Goal: Task Accomplishment & Management: Manage account settings

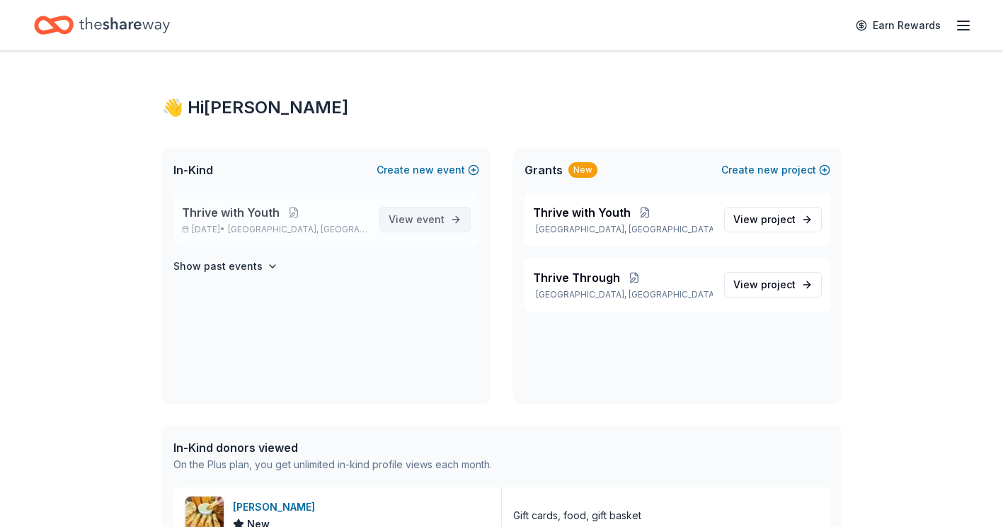
click at [425, 218] on span "event" at bounding box center [430, 219] width 28 height 12
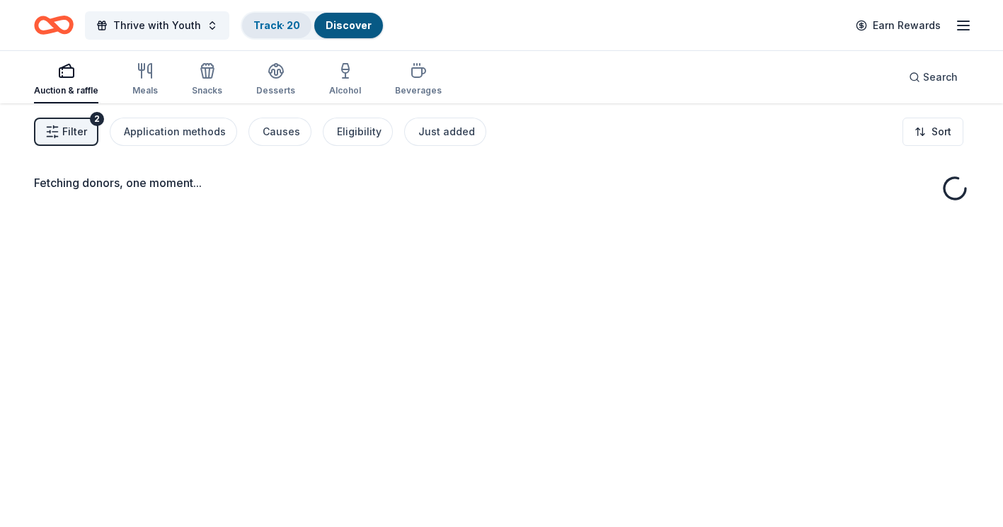
click at [283, 16] on div "Track · 20" at bounding box center [276, 25] width 69 height 25
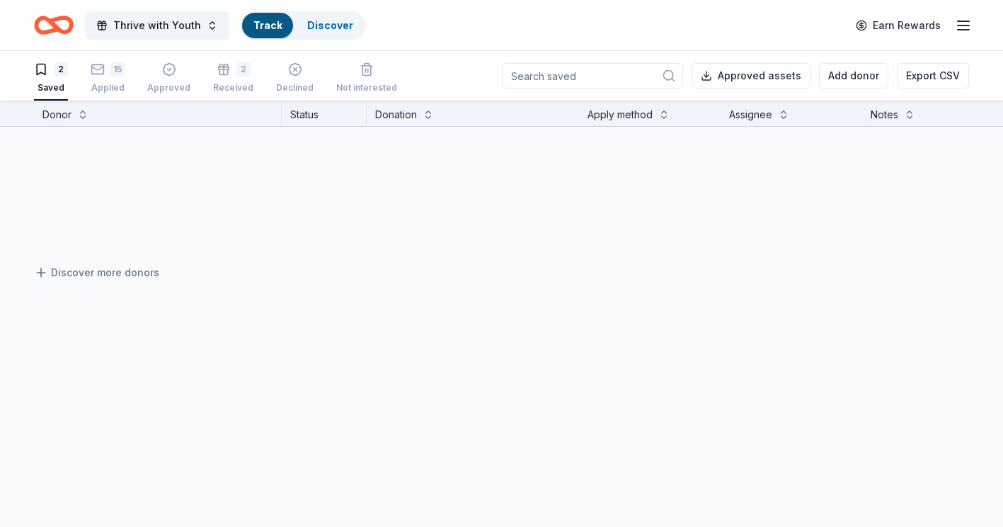
scroll to position [1, 0]
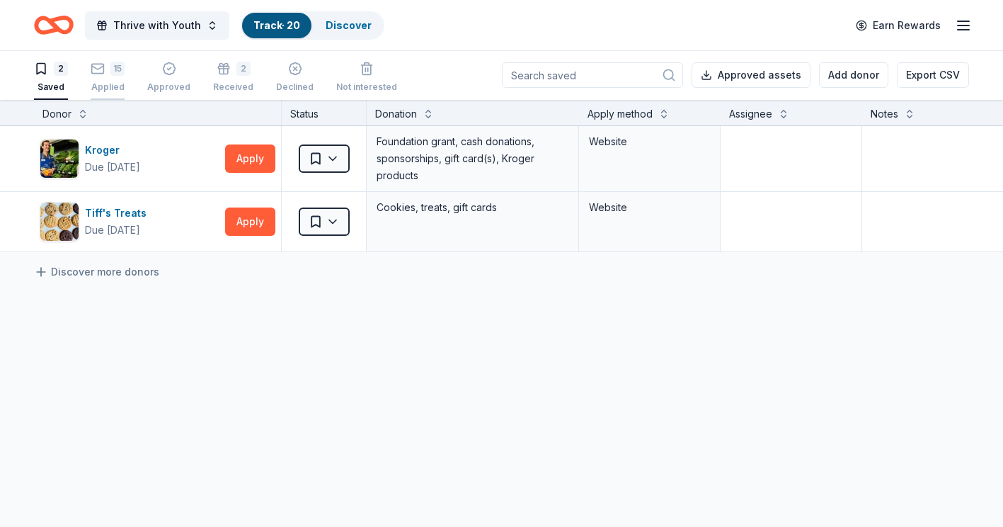
click at [101, 69] on icon "button" at bounding box center [98, 69] width 14 height 14
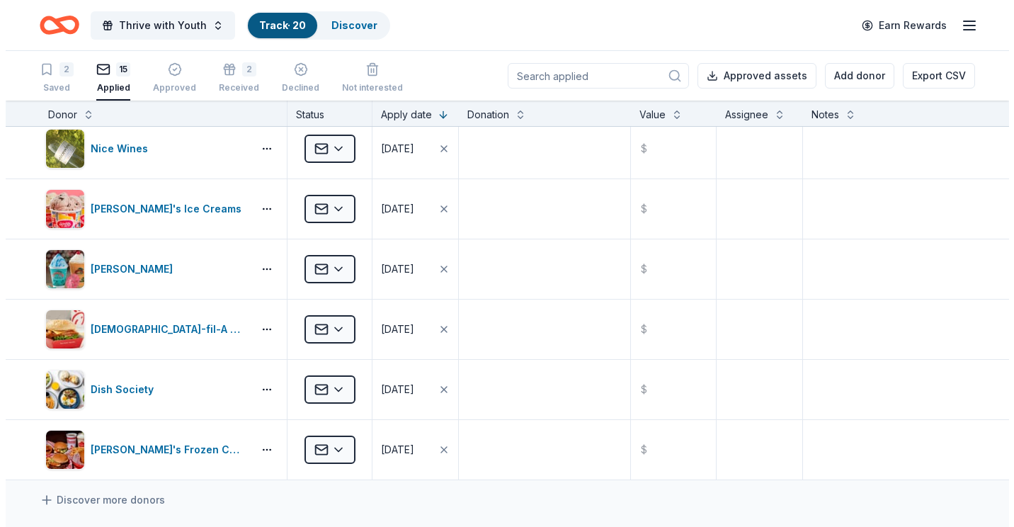
scroll to position [550, 0]
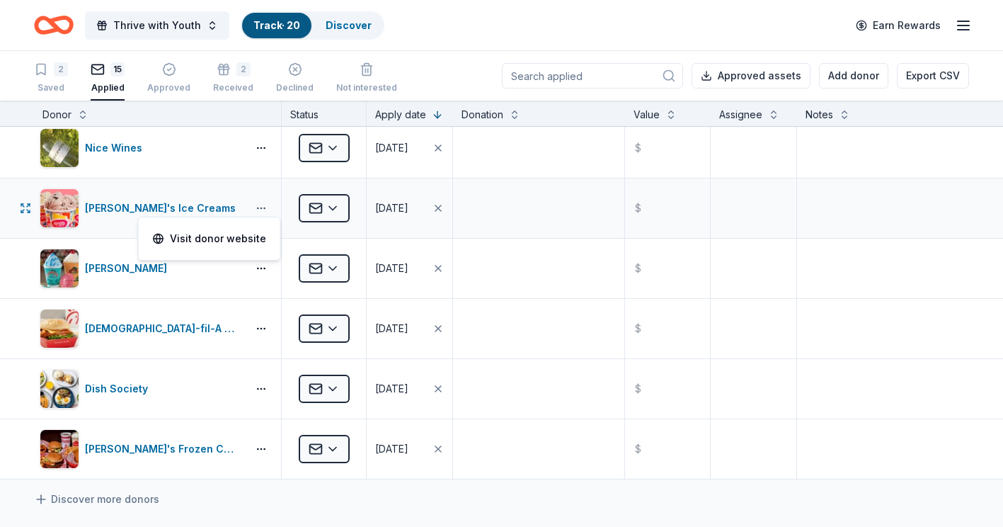
click at [262, 208] on button "button" at bounding box center [261, 207] width 28 height 11
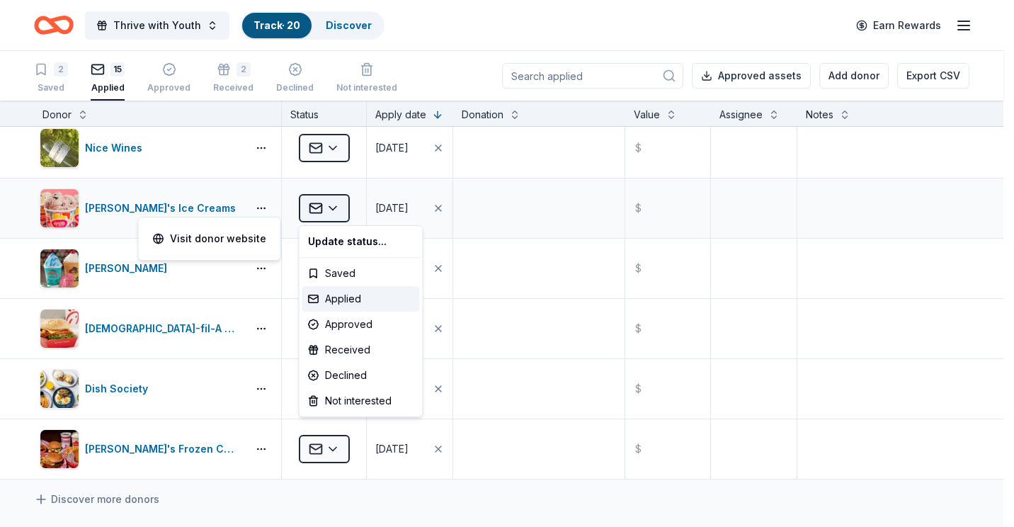
click at [341, 207] on html "Thrive with Youth Track · 20 Discover Earn Rewards 2 Saved 15 Applied Approved …" at bounding box center [507, 263] width 1014 height 527
click at [355, 343] on div "Received" at bounding box center [360, 349] width 117 height 25
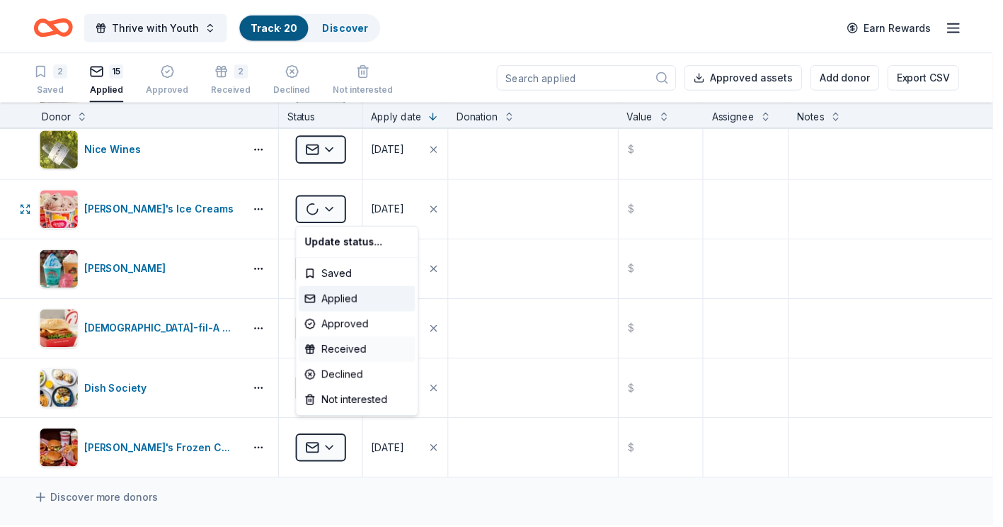
scroll to position [490, 0]
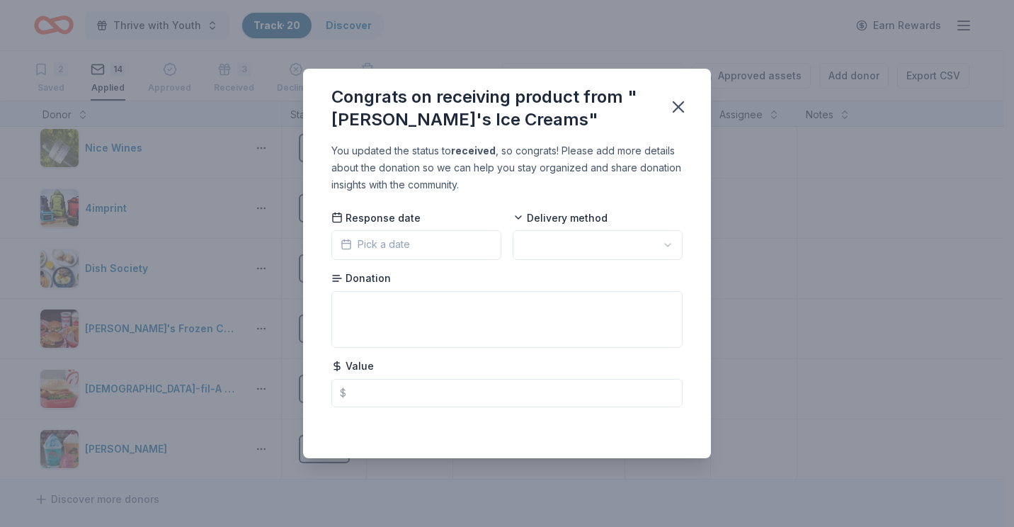
click at [425, 245] on button "Pick a date" at bounding box center [416, 245] width 170 height 30
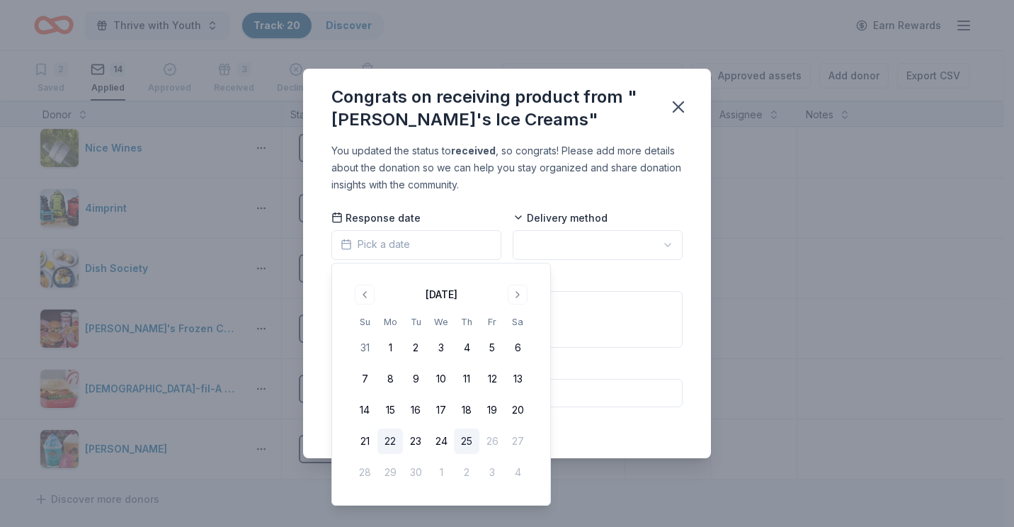
click at [389, 437] on button "22" at bounding box center [389, 440] width 25 height 25
click at [570, 240] on html "Thrive with Youth Track · 20 Discover Earn Rewards 2 Saved 14 Applied Approved …" at bounding box center [507, 263] width 1014 height 527
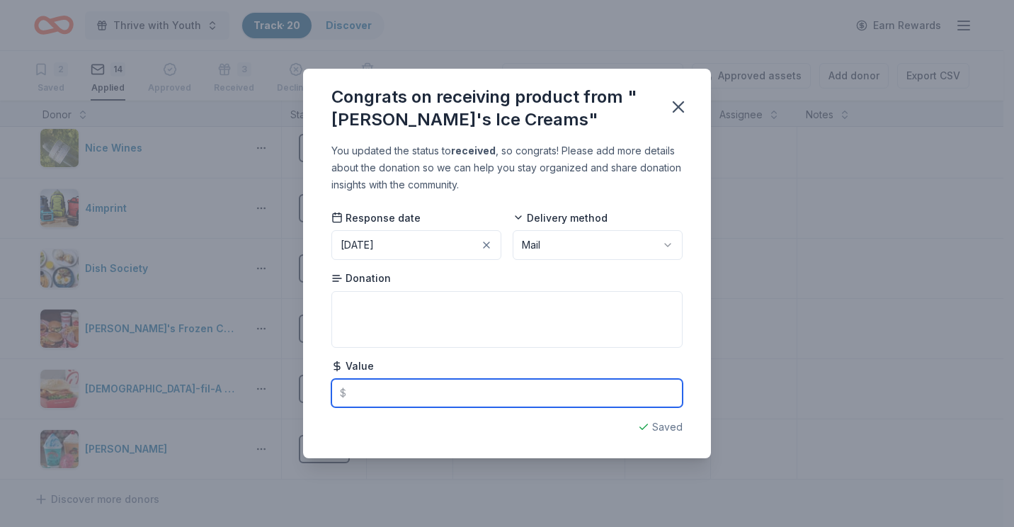
click at [406, 396] on input "text" at bounding box center [506, 393] width 351 height 28
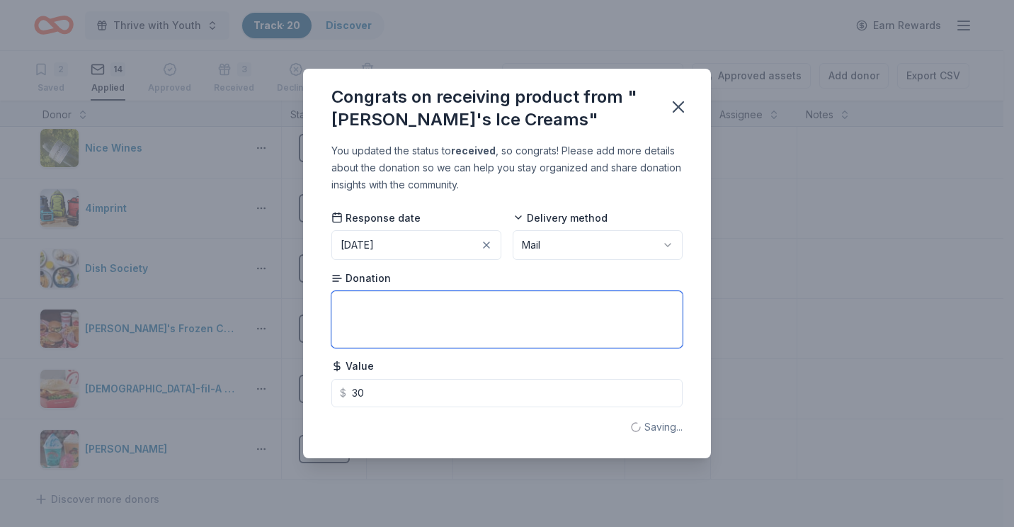
type input "30.00"
click at [417, 314] on textarea at bounding box center [506, 319] width 351 height 57
type textarea "4 ice cream vouchers"
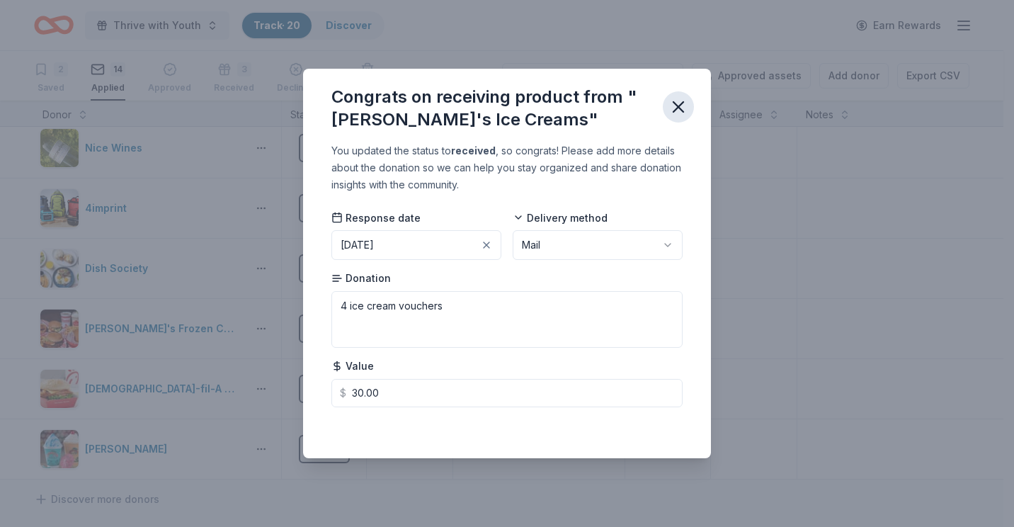
click at [677, 109] on icon "button" at bounding box center [678, 107] width 10 height 10
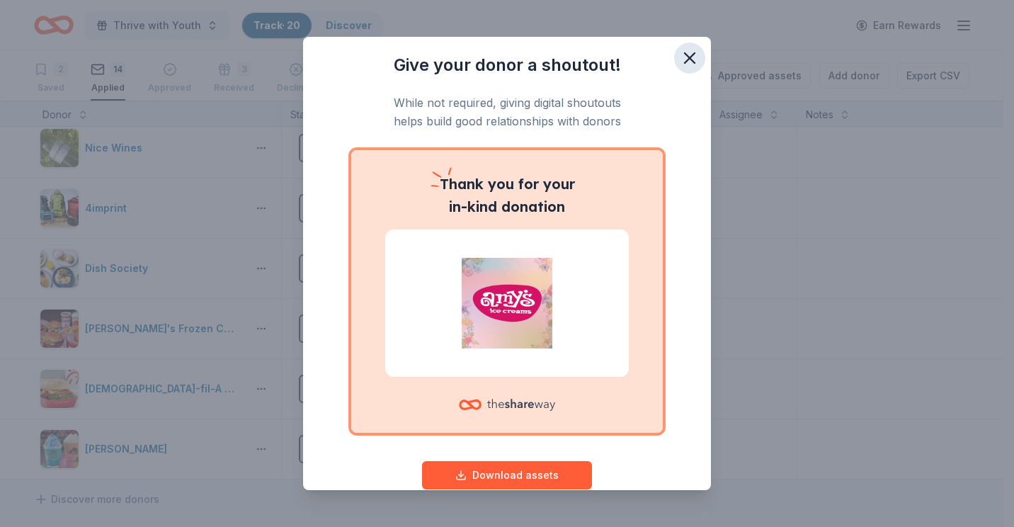
click at [684, 57] on icon "button" at bounding box center [689, 58] width 10 height 10
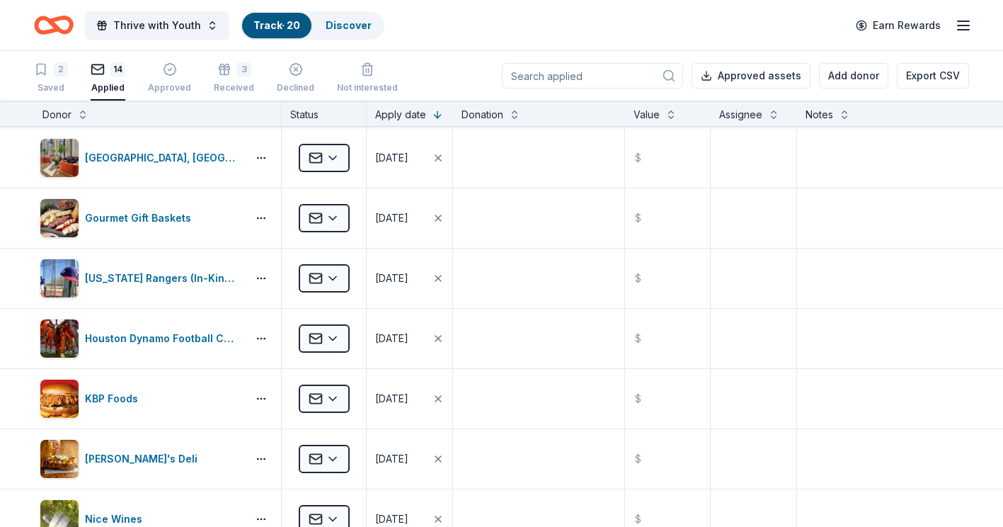
scroll to position [0, 0]
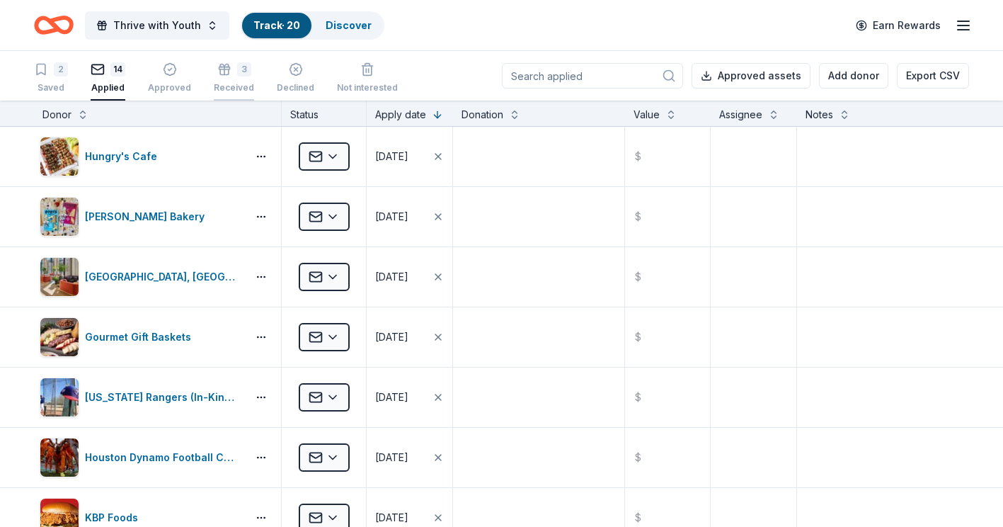
click at [233, 76] on div "3 Received" at bounding box center [234, 71] width 40 height 31
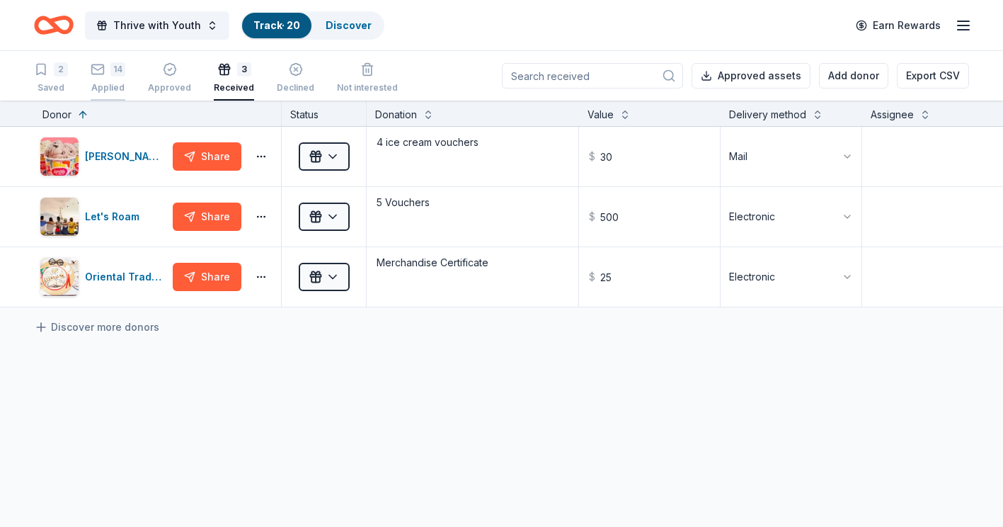
click at [107, 69] on div "14" at bounding box center [108, 69] width 35 height 14
